Goal: Information Seeking & Learning: Learn about a topic

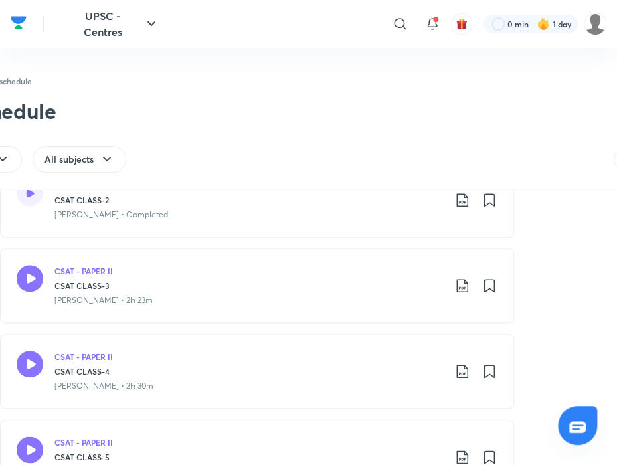
scroll to position [360, 0]
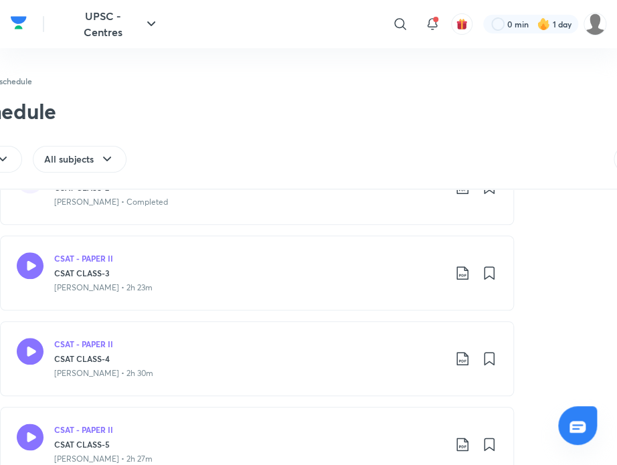
click at [309, 256] on div "CSAT - PAPER II" at bounding box center [249, 258] width 390 height 12
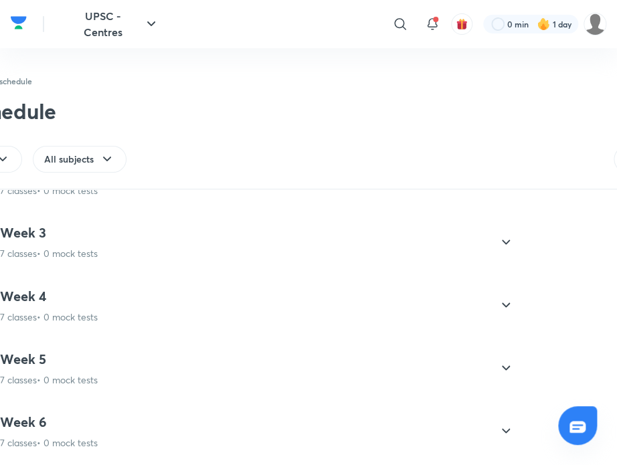
scroll to position [710, 0]
drag, startPoint x: 340, startPoint y: 292, endPoint x: 66, endPoint y: 245, distance: 277.8
click at [66, 247] on p "7 classes • 0 mock tests" at bounding box center [49, 253] width 98 height 13
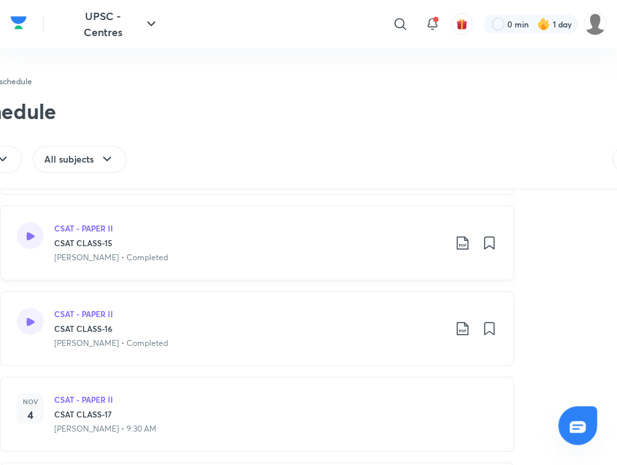
scroll to position [268, 0]
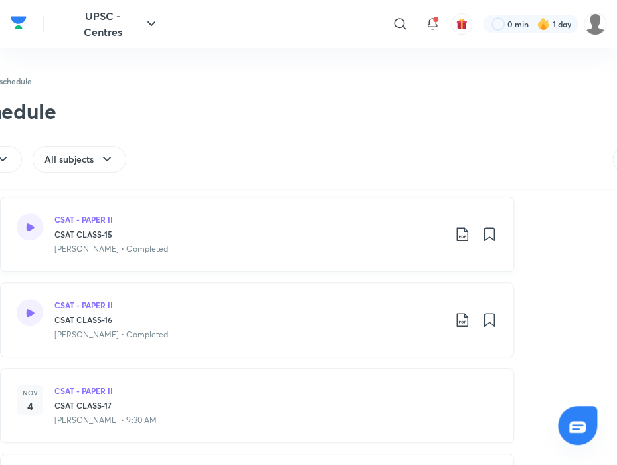
click at [265, 255] on div "CSAT - PAPER II CSAT CLASS-15 Madhukar Kotawe • Completed" at bounding box center [257, 234] width 514 height 75
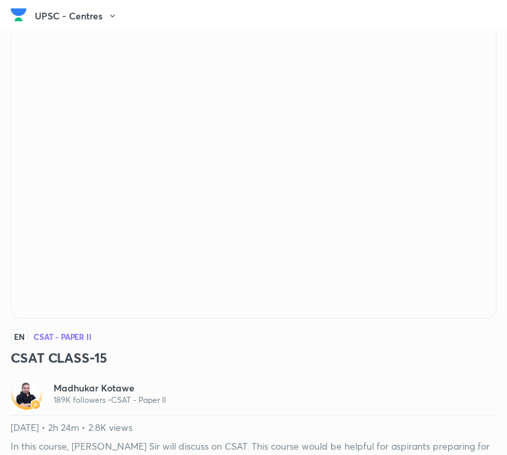
scroll to position [80, 0]
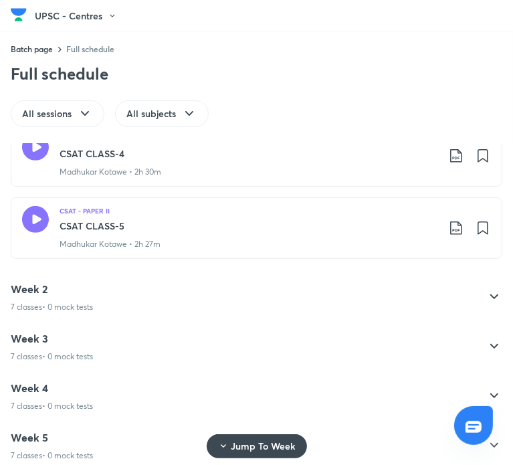
scroll to position [490, 0]
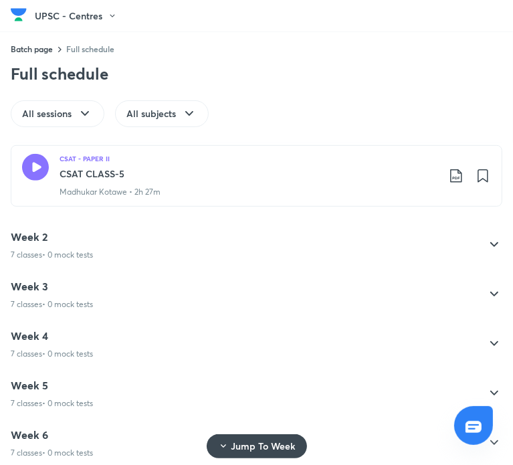
click at [71, 298] on p "7 classes • 0 mock tests" at bounding box center [52, 304] width 82 height 13
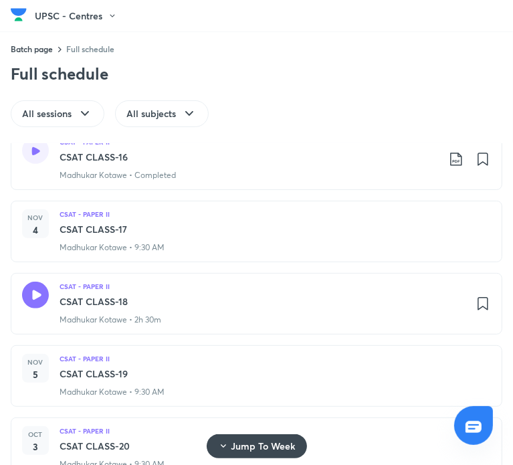
scroll to position [308, 0]
click at [181, 286] on div "CSAT - PAPER II" at bounding box center [262, 287] width 405 height 10
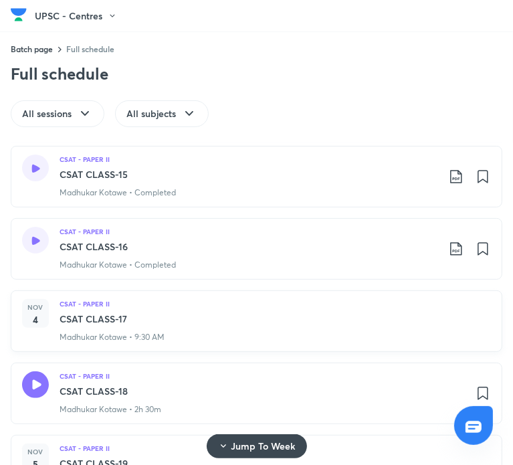
scroll to position [222, 0]
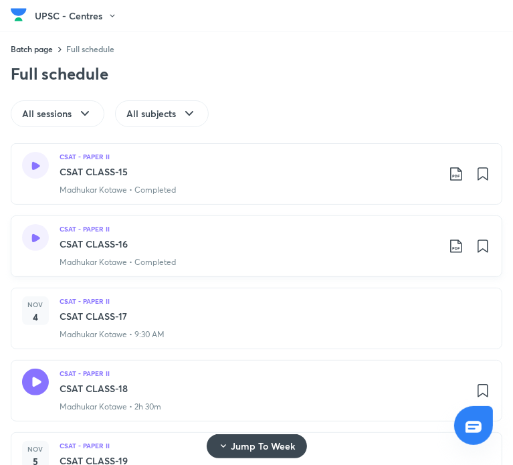
click at [197, 228] on div "CSAT - PAPER II" at bounding box center [249, 229] width 378 height 10
